Goal: Transaction & Acquisition: Purchase product/service

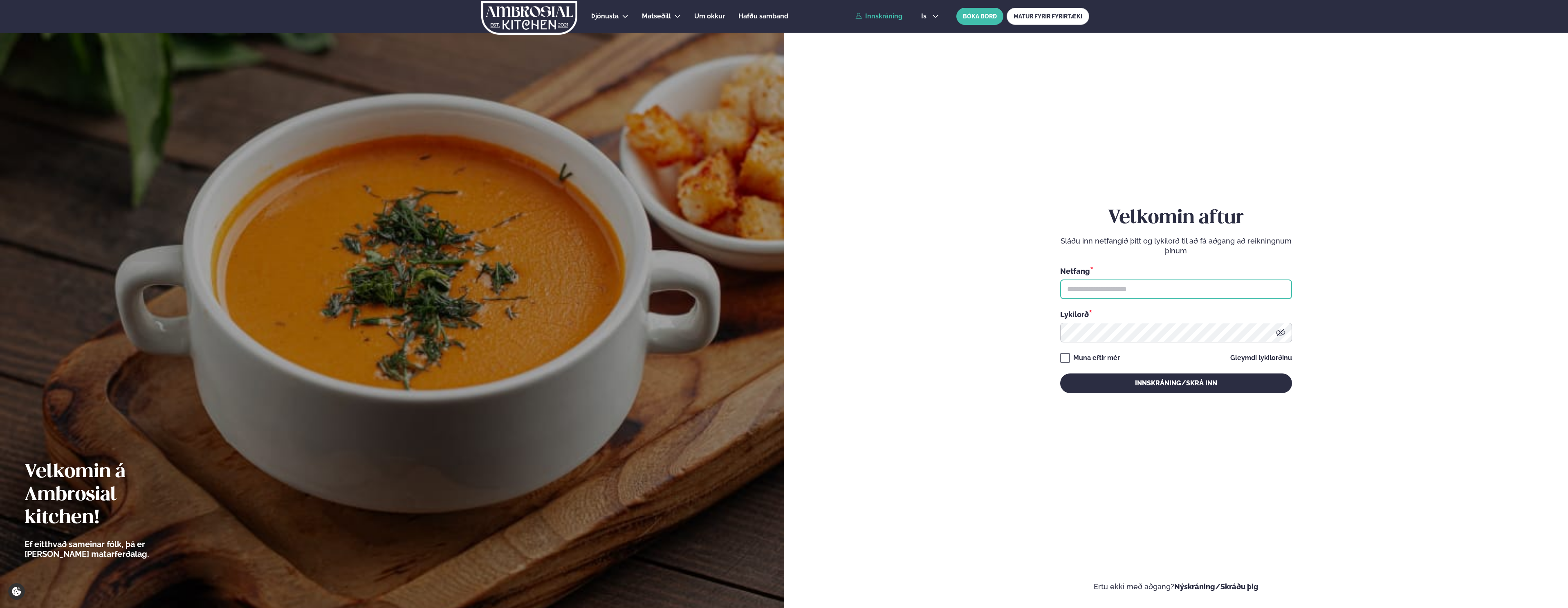
click at [1091, 284] on input "text" at bounding box center [1176, 290] width 231 height 20
type input "**********"
click at [1061, 374] on button "Innskráning/Skrá inn" at bounding box center [1176, 384] width 231 height 20
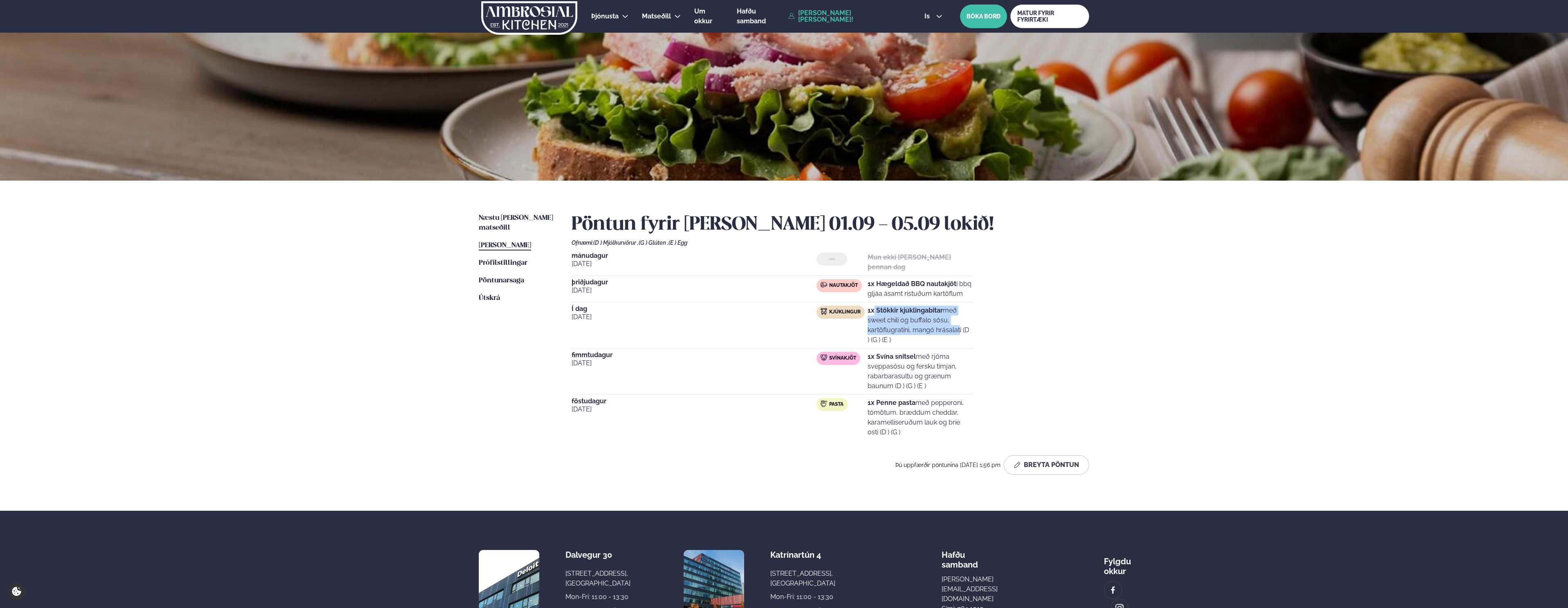
drag, startPoint x: 875, startPoint y: 315, endPoint x: 919, endPoint y: 338, distance: 49.6
click at [919, 338] on p "1x Stökkir kjúklingabitar með sweet chili og buffalo sósu, kartöflugratíni, man…" at bounding box center [920, 325] width 105 height 40
click at [897, 345] on p "1x Stökkir kjúklingabitar með sweet chili og buffalo sósu, kartöflugratíni, man…" at bounding box center [920, 325] width 105 height 40
drag, startPoint x: 910, startPoint y: 325, endPoint x: 944, endPoint y: 330, distance: 34.4
click at [944, 330] on p "1x Stökkir kjúklingabitar með sweet chili og buffalo sósu, kartöflugratíni, man…" at bounding box center [920, 325] width 105 height 40
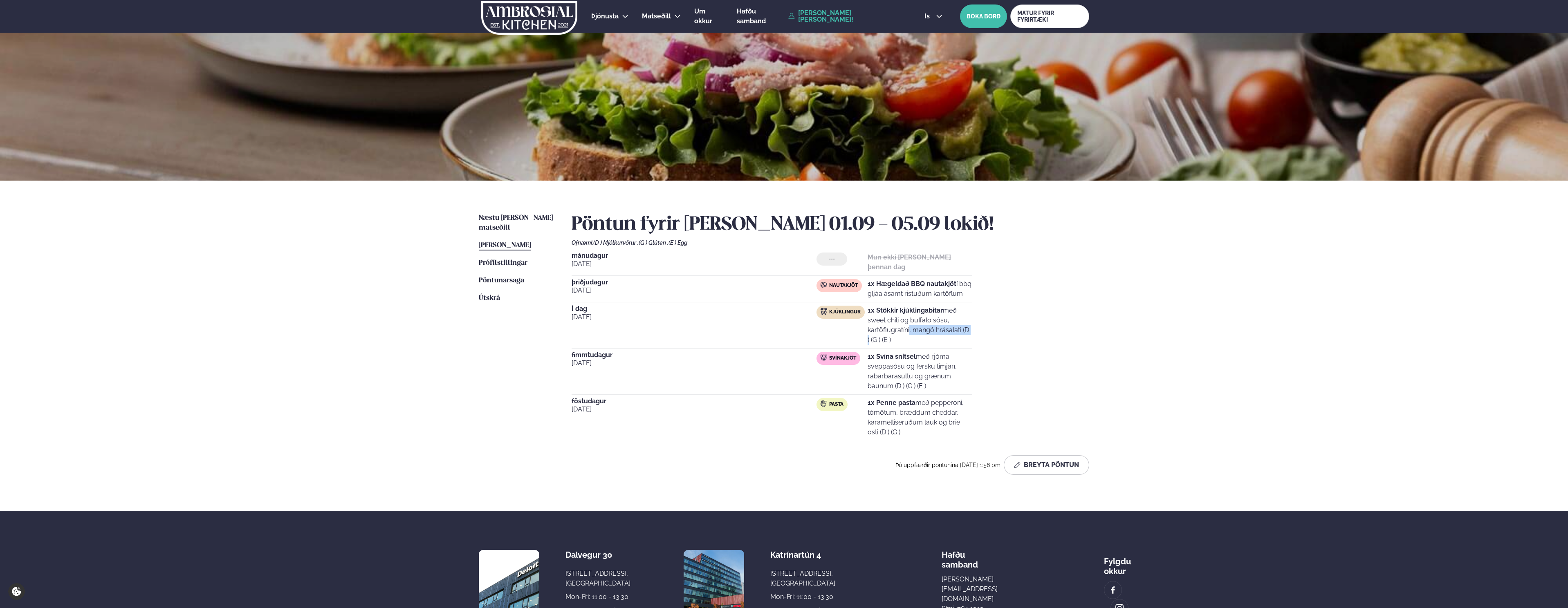
drag, startPoint x: 888, startPoint y: 337, endPoint x: 956, endPoint y: 336, distance: 68.0
click at [956, 336] on p "1x Stökkir kjúklingabitar með sweet chili og buffalo sósu, kartöflugratíni, man…" at bounding box center [920, 325] width 105 height 40
drag, startPoint x: 882, startPoint y: 314, endPoint x: 937, endPoint y: 329, distance: 57.0
click at [943, 314] on strong "1x Stökkir kjúklingabitar" at bounding box center [905, 310] width 75 height 8
